Goal: Information Seeking & Learning: Learn about a topic

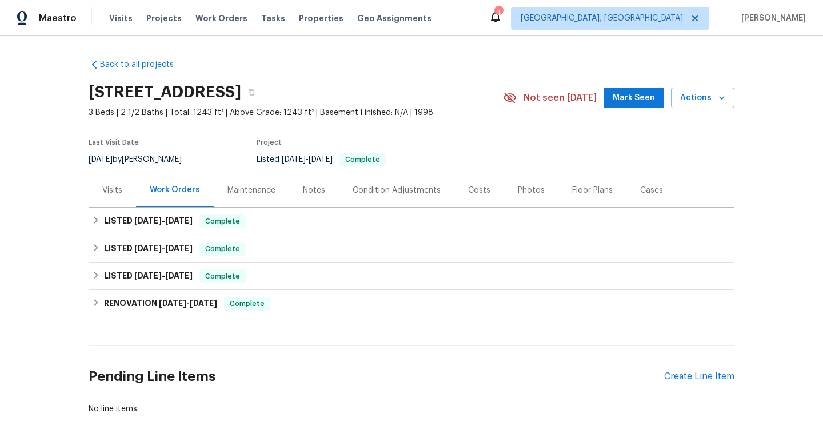
click at [110, 194] on div "Visits" at bounding box center [112, 190] width 20 height 11
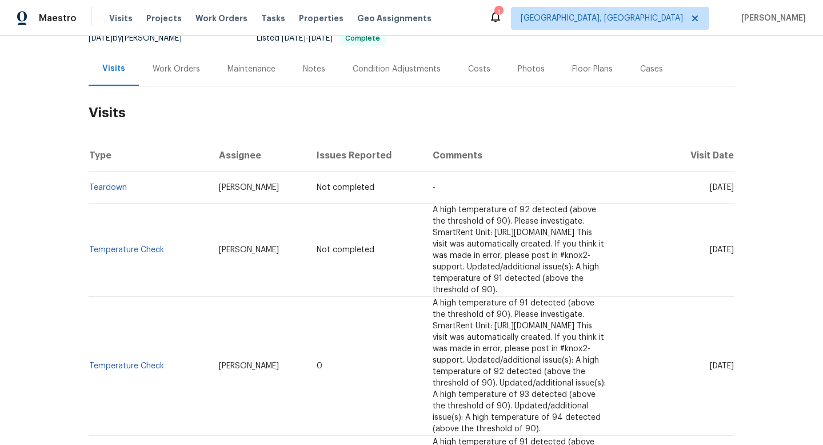
scroll to position [124, 0]
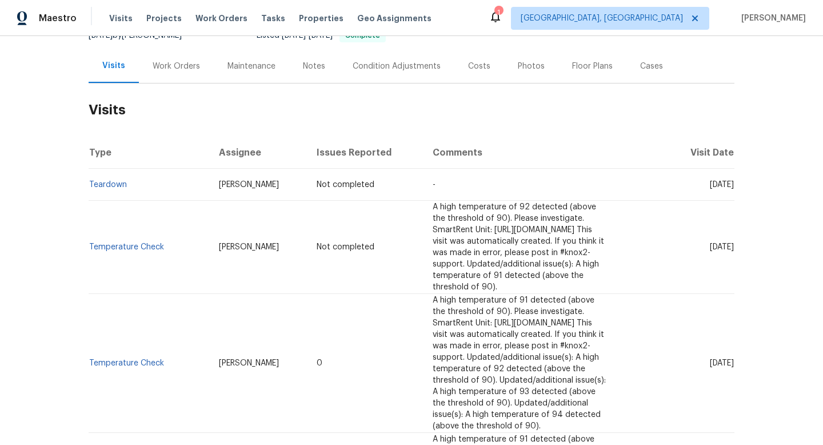
click at [121, 189] on td "Teardown" at bounding box center [149, 185] width 121 height 32
click at [115, 186] on link "Teardown" at bounding box center [108, 185] width 38 height 8
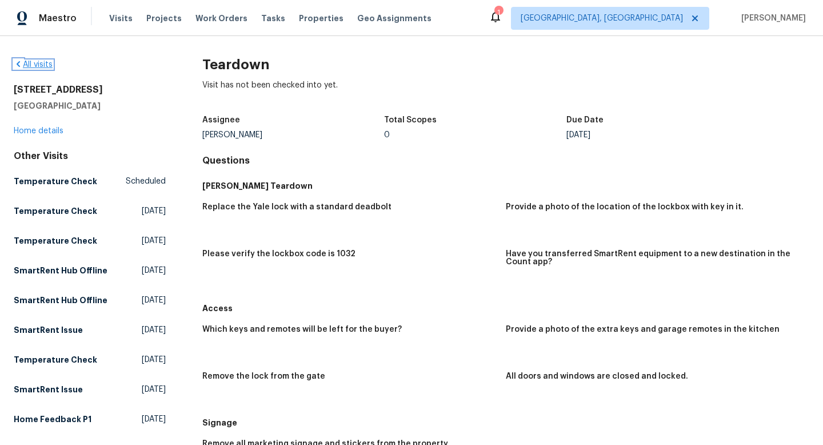
click at [31, 65] on link "All visits" at bounding box center [33, 65] width 39 height 8
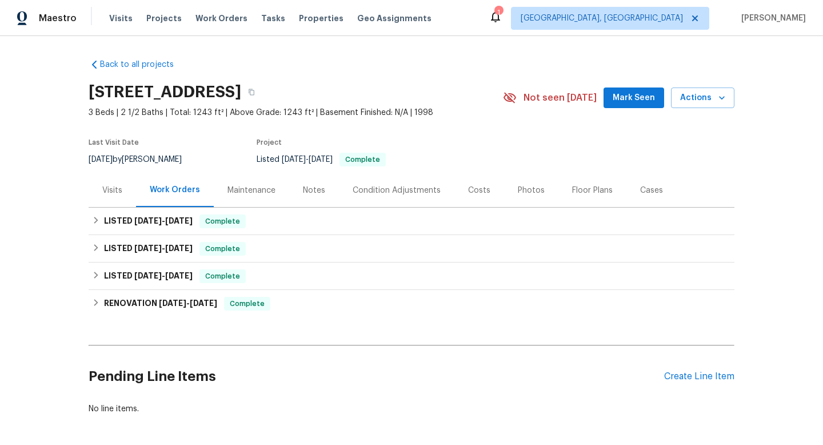
scroll to position [56, 0]
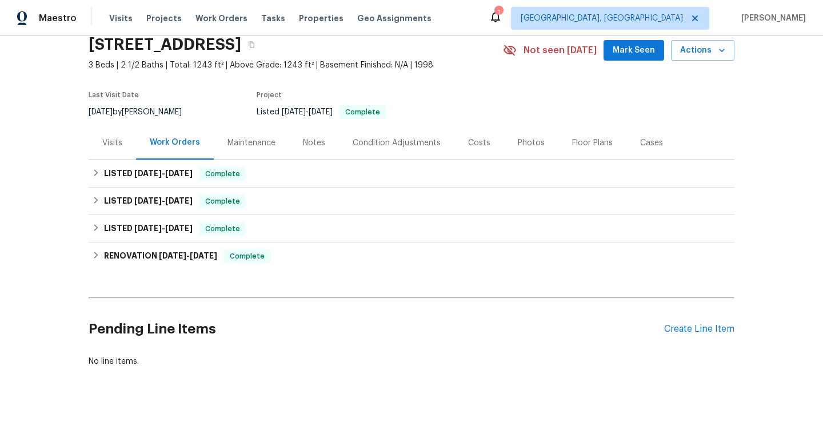
click at [119, 139] on div "Visits" at bounding box center [112, 143] width 47 height 34
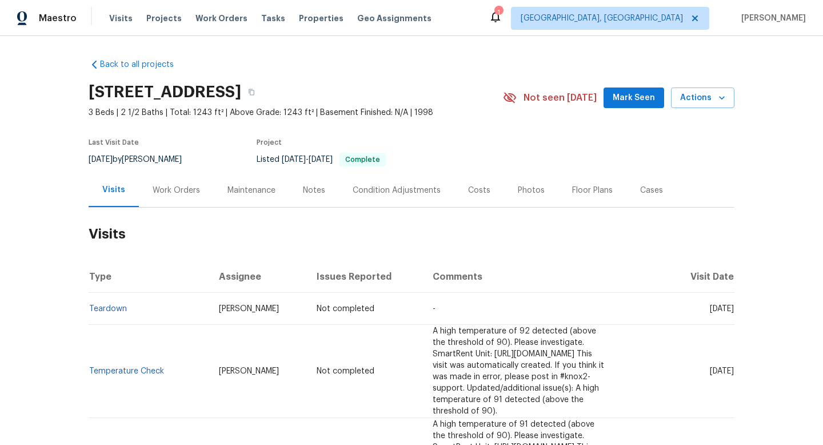
click at [489, 93] on div "[STREET_ADDRESS]" at bounding box center [296, 92] width 414 height 30
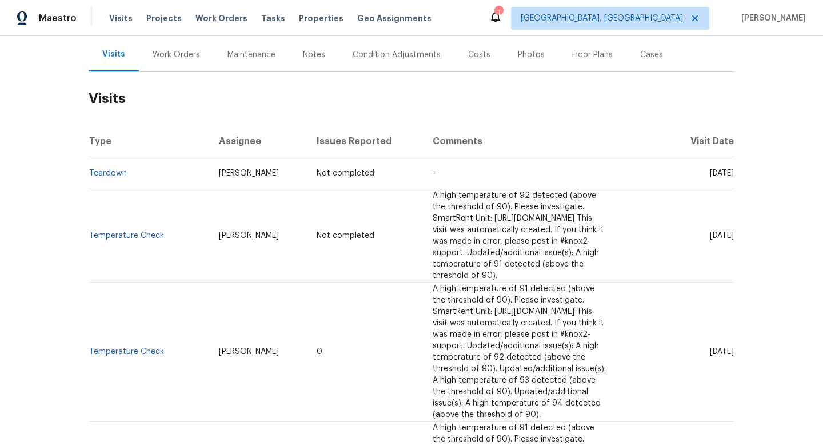
scroll to position [139, 0]
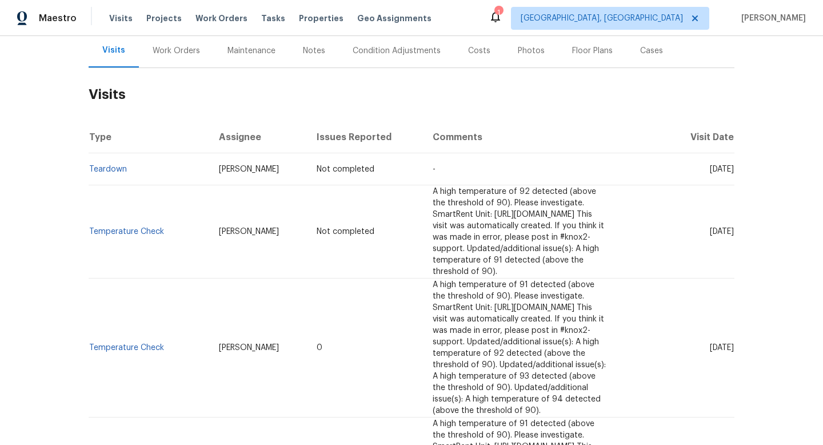
click at [518, 47] on div "Photos" at bounding box center [531, 50] width 27 height 11
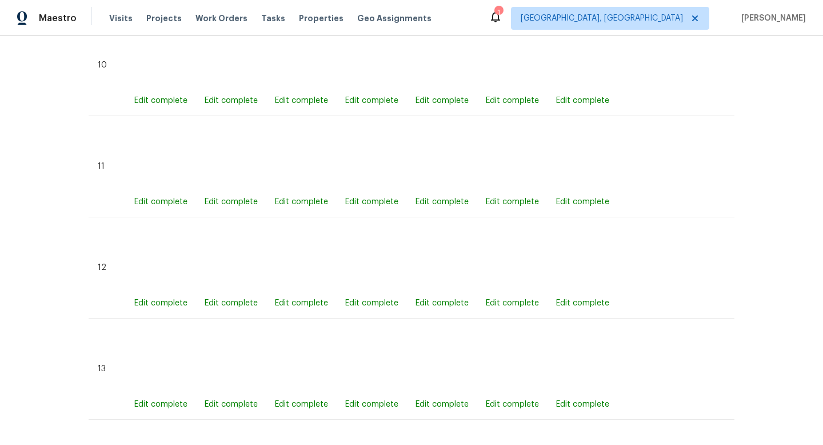
scroll to position [1774, 0]
